Goal: Check status: Check status

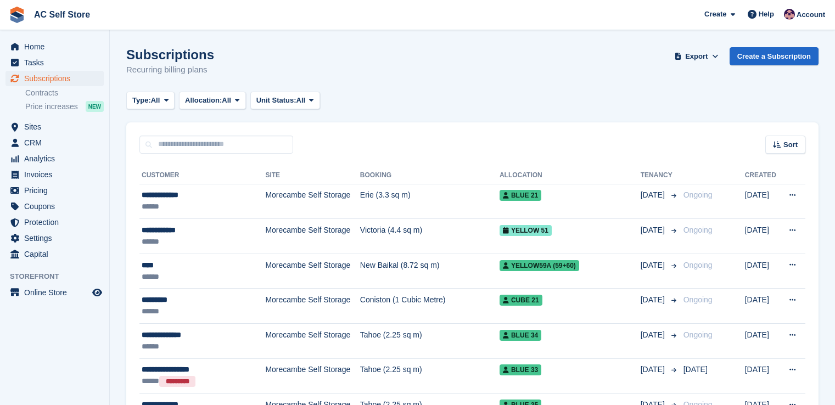
scroll to position [55, 0]
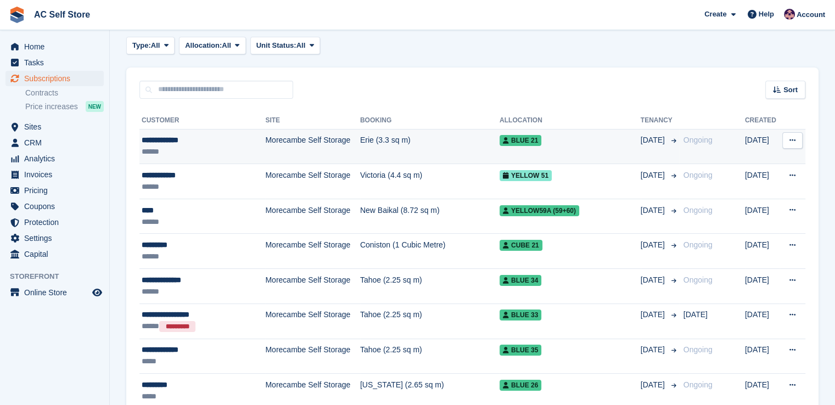
click at [190, 143] on div "**********" at bounding box center [197, 141] width 111 height 12
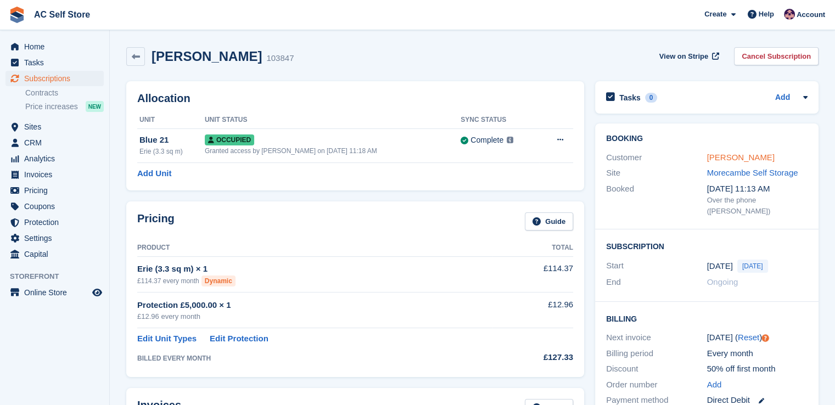
click at [736, 154] on link "[PERSON_NAME]" at bounding box center [741, 157] width 68 height 9
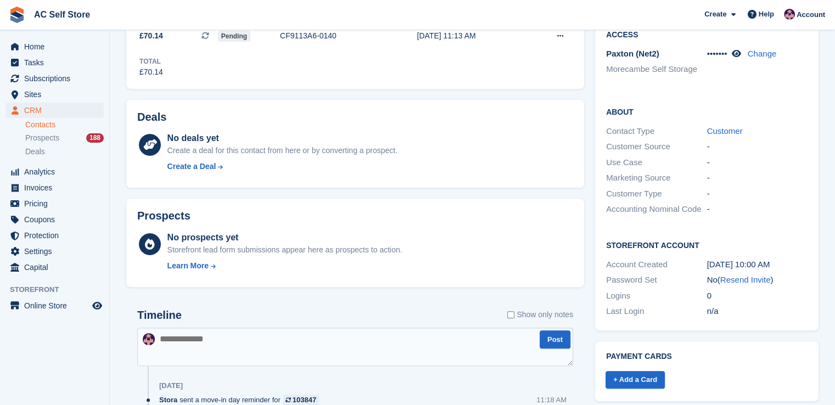
scroll to position [216, 0]
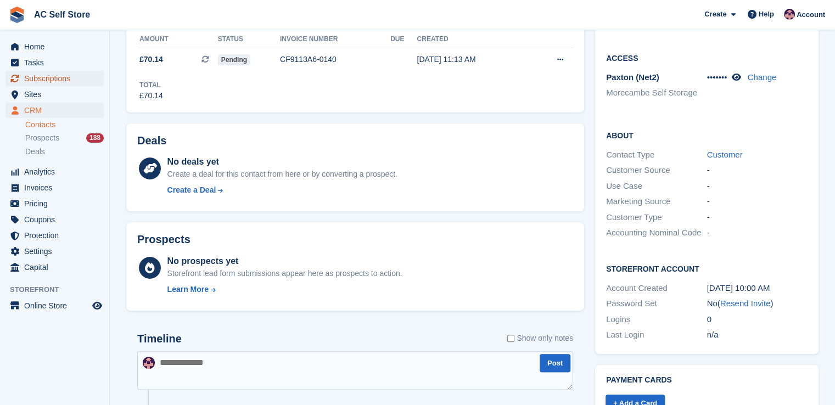
click at [52, 82] on span "Subscriptions" at bounding box center [57, 78] width 66 height 15
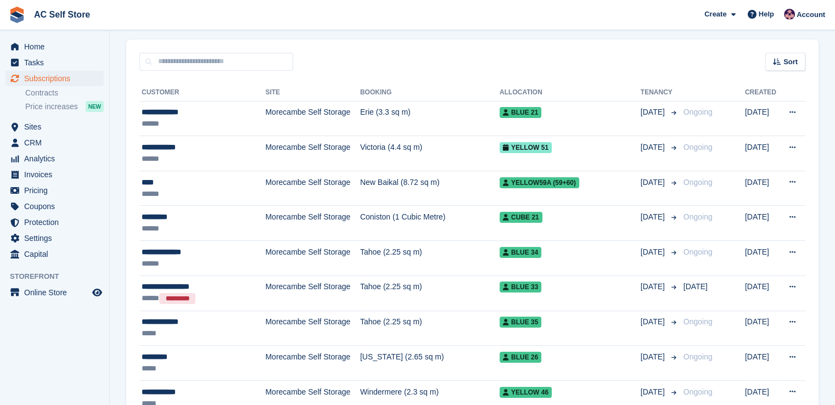
scroll to position [110, 0]
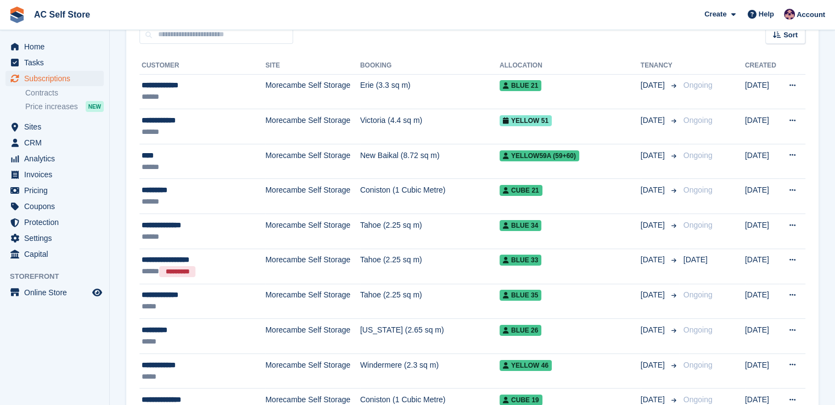
click at [350, 150] on td "Morecambe Self Storage" at bounding box center [312, 161] width 94 height 35
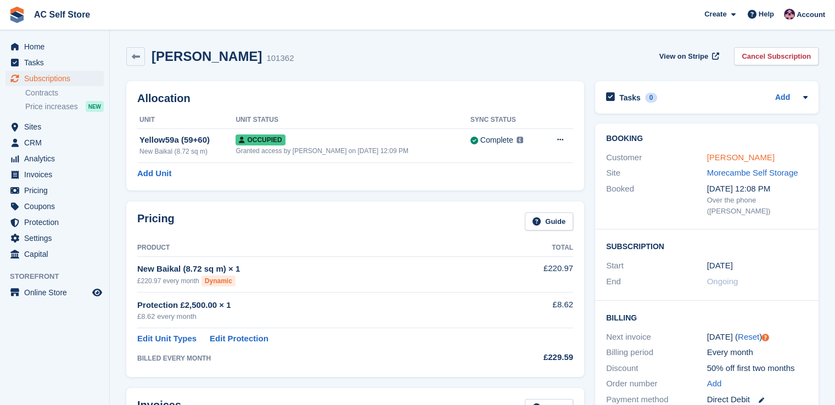
click at [709, 155] on link "Leah" at bounding box center [741, 157] width 68 height 9
